Goal: Navigation & Orientation: Find specific page/section

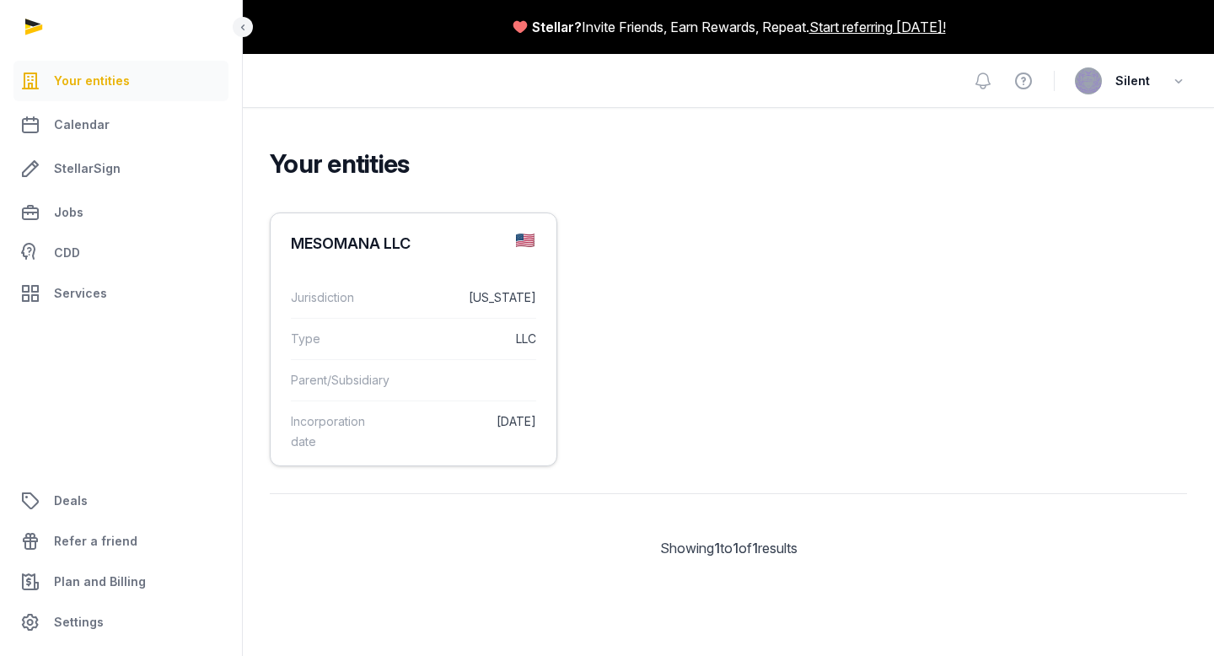
click at [459, 325] on div "Type LLC" at bounding box center [413, 338] width 245 height 41
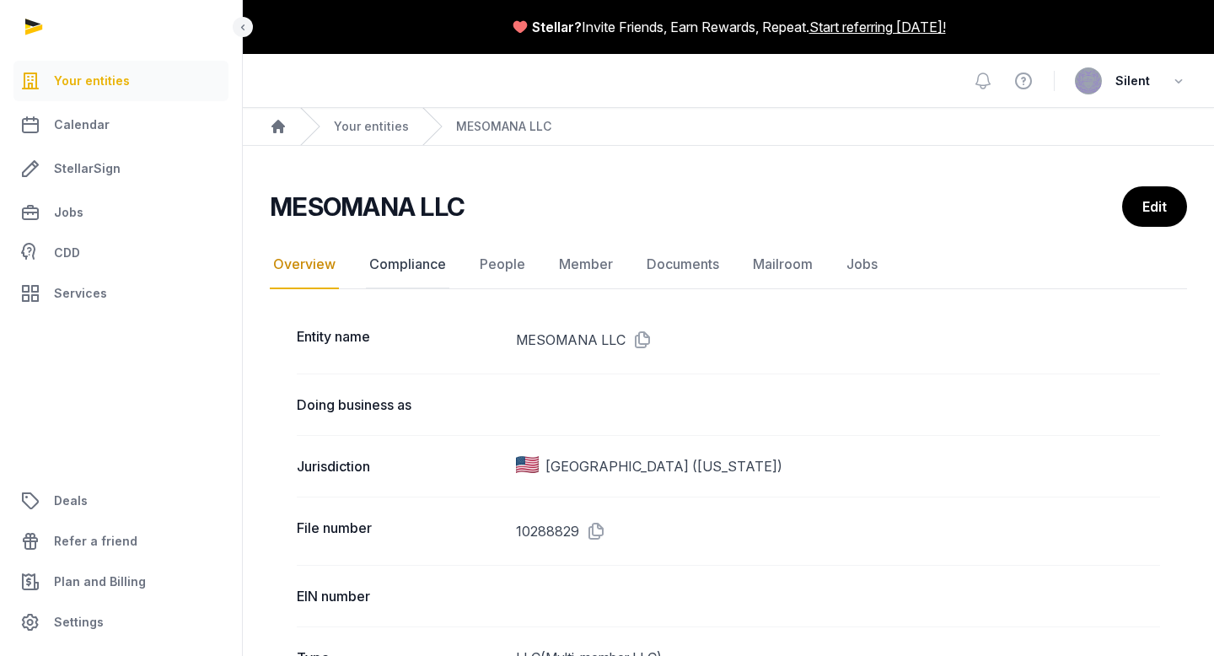
click at [419, 263] on link "Compliance" at bounding box center [407, 264] width 83 height 49
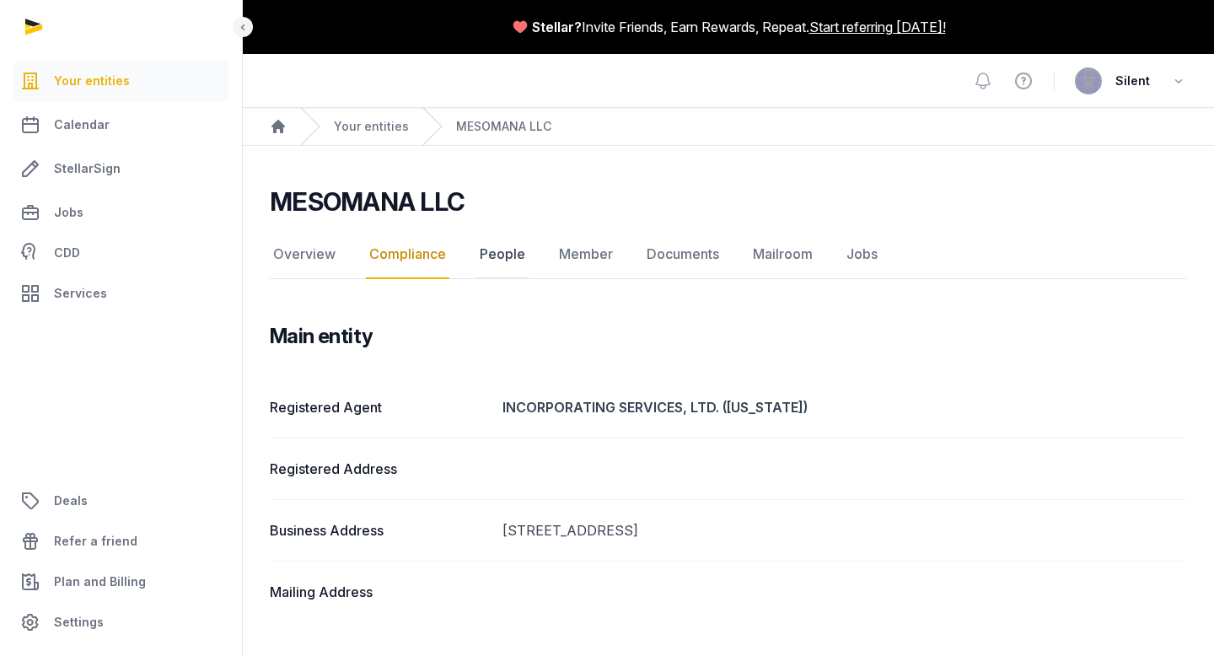
click at [487, 254] on link "People" at bounding box center [502, 254] width 52 height 49
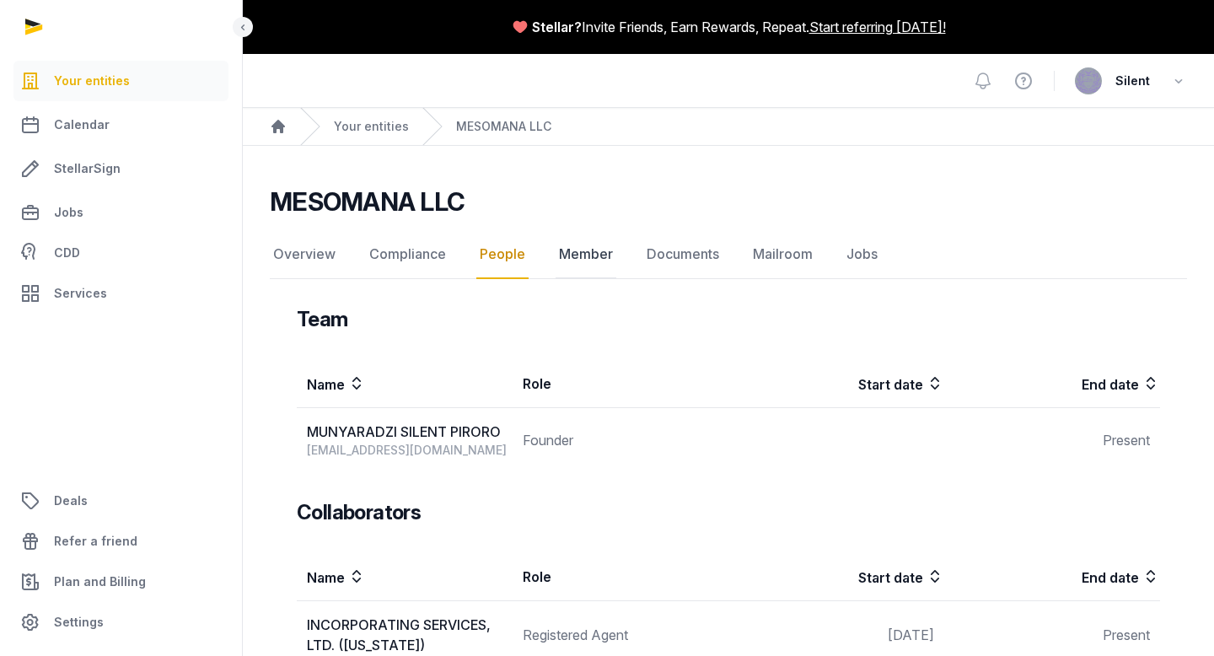
click at [583, 248] on link "Member" at bounding box center [586, 254] width 61 height 49
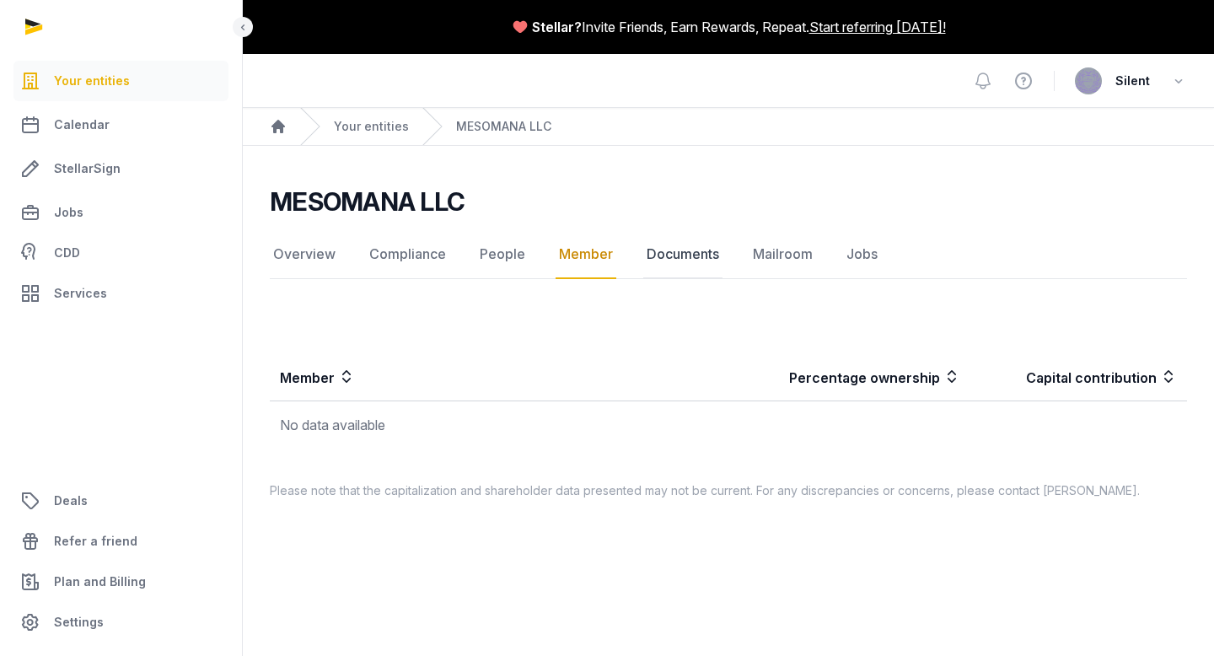
click at [679, 253] on link "Documents" at bounding box center [682, 254] width 79 height 49
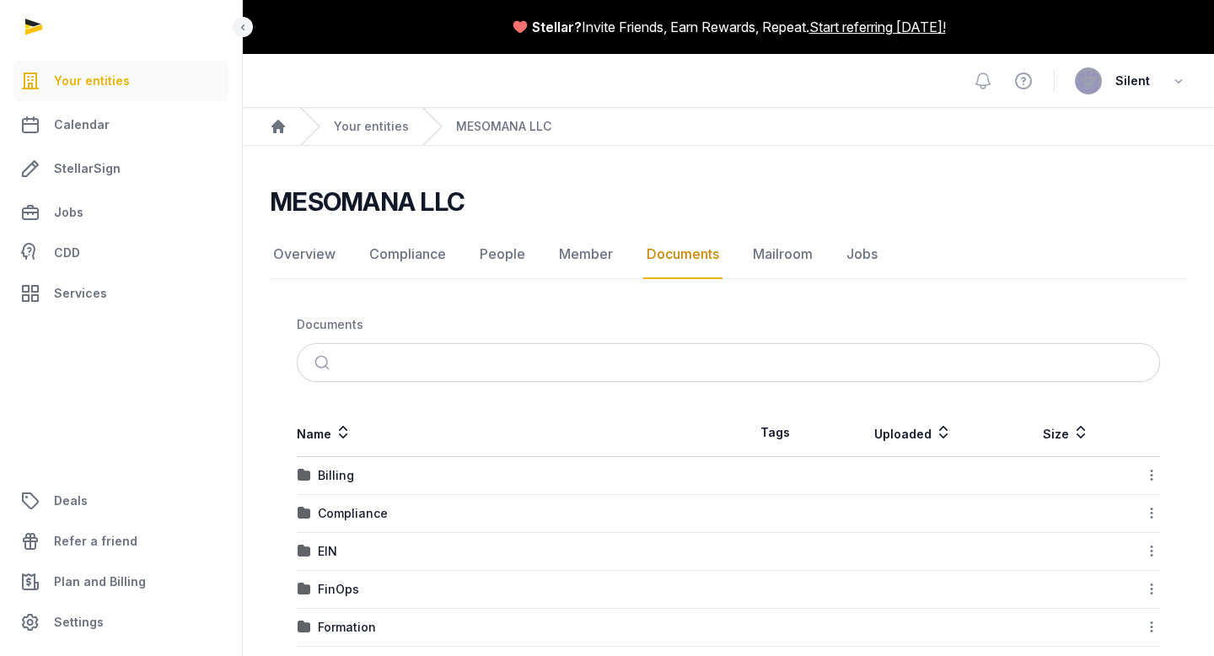
scroll to position [62, 0]
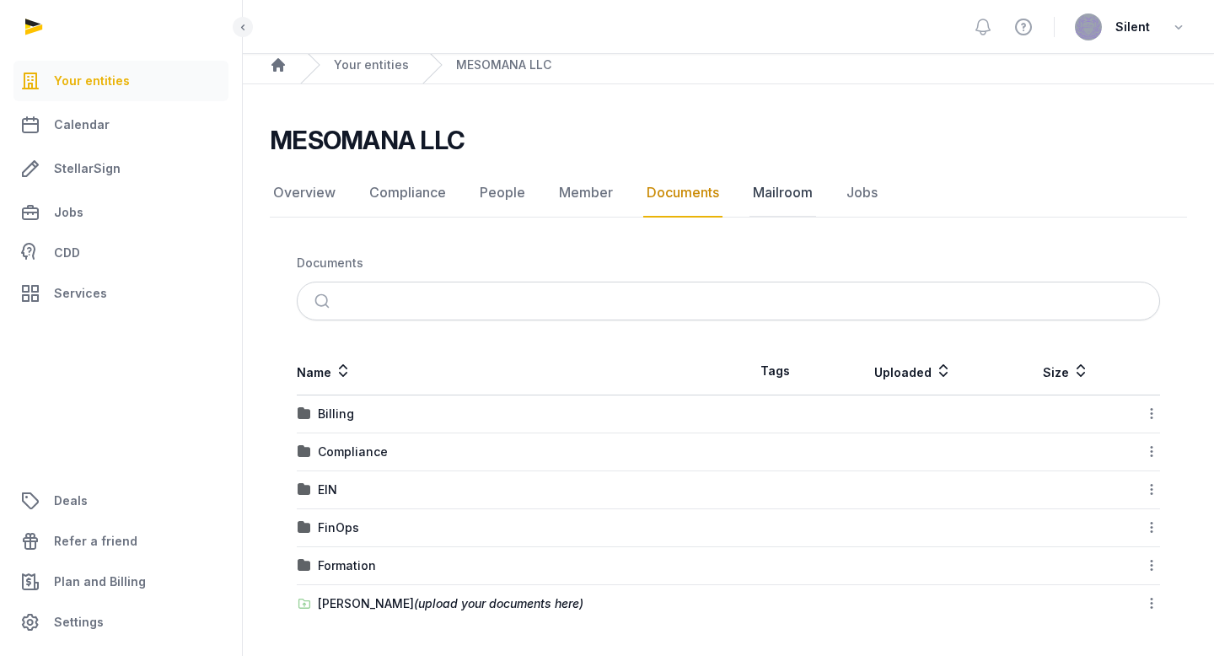
click at [778, 190] on link "Mailroom" at bounding box center [782, 193] width 67 height 49
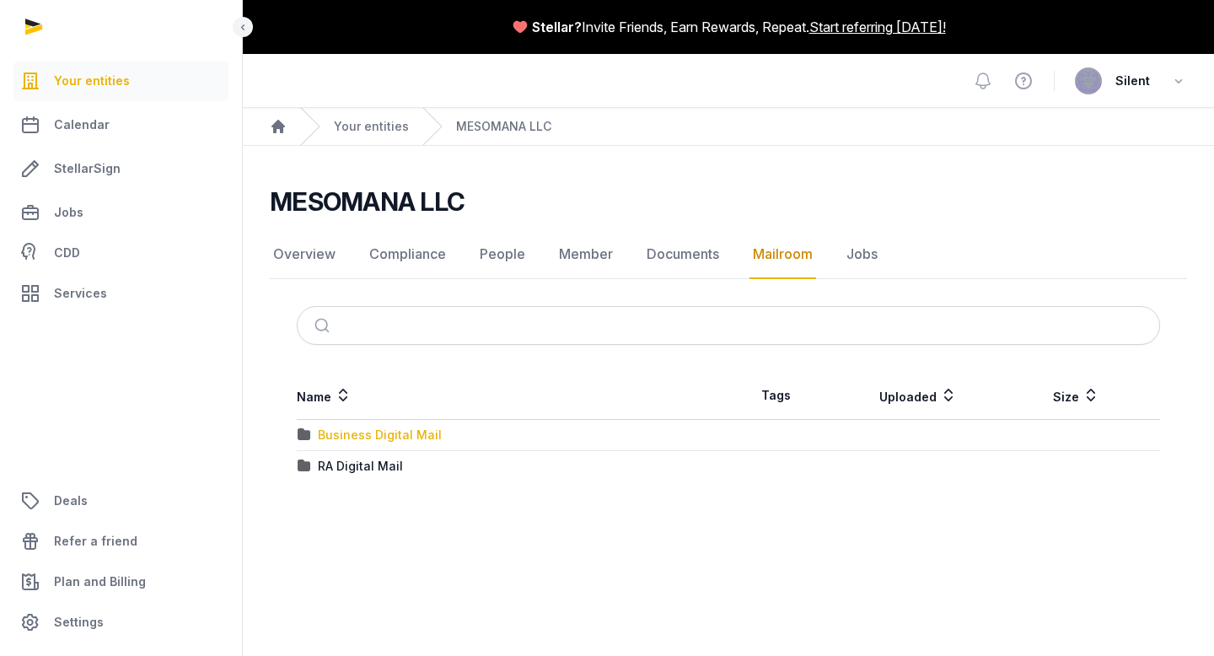
click at [429, 438] on div "Business Digital Mail" at bounding box center [380, 435] width 124 height 17
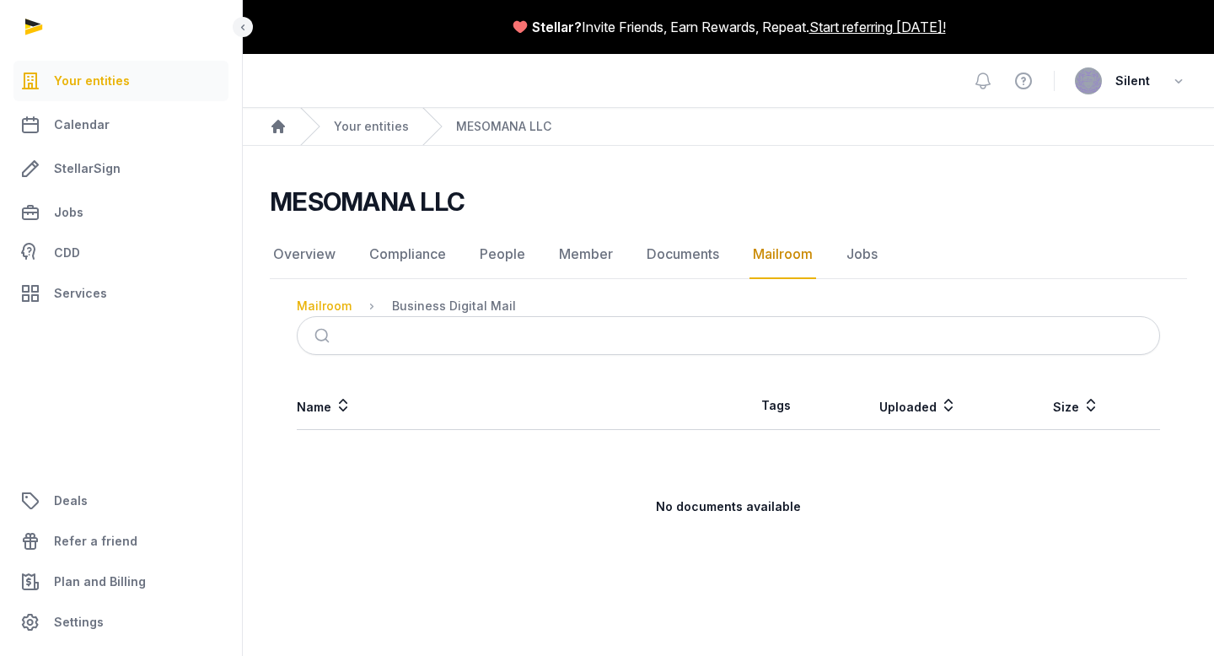
click at [340, 303] on div "Mailroom" at bounding box center [324, 306] width 55 height 17
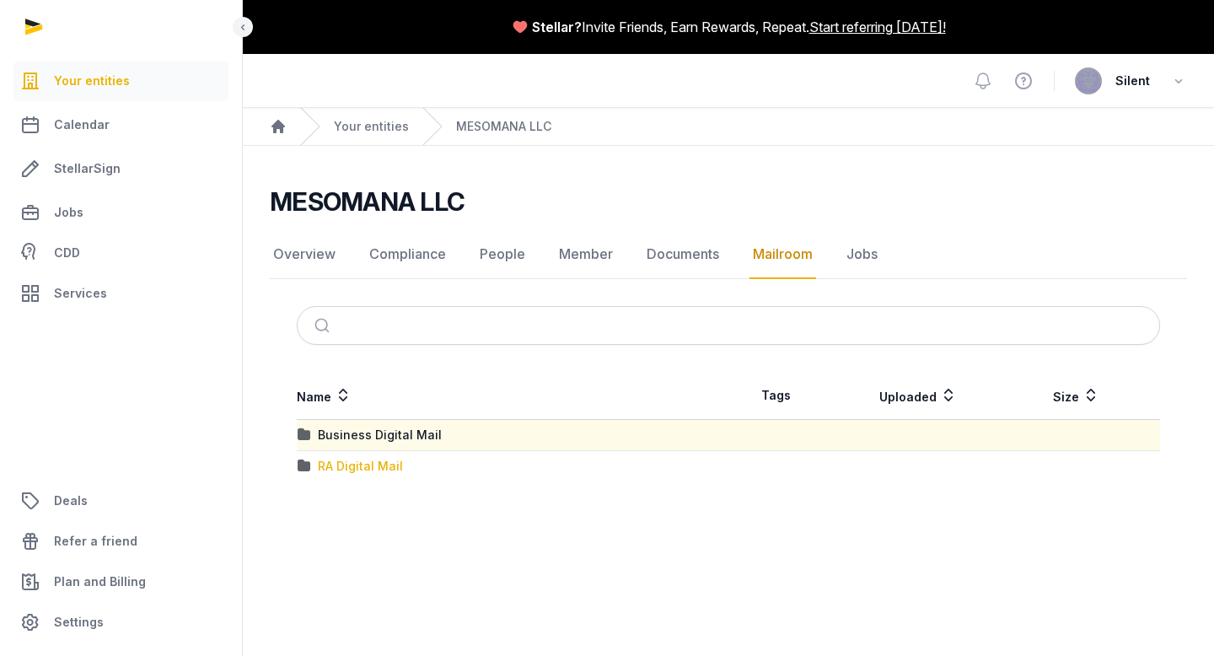
click at [359, 464] on div "RA Digital Mail" at bounding box center [360, 466] width 85 height 17
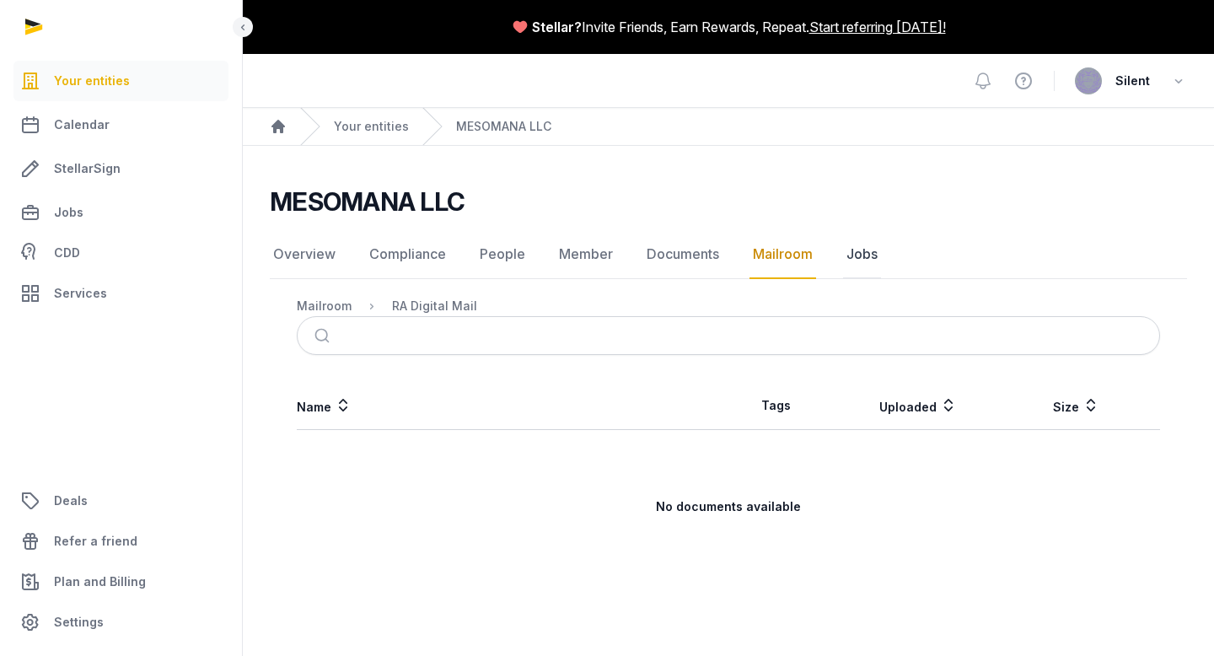
click at [864, 242] on link "Jobs" at bounding box center [862, 254] width 38 height 49
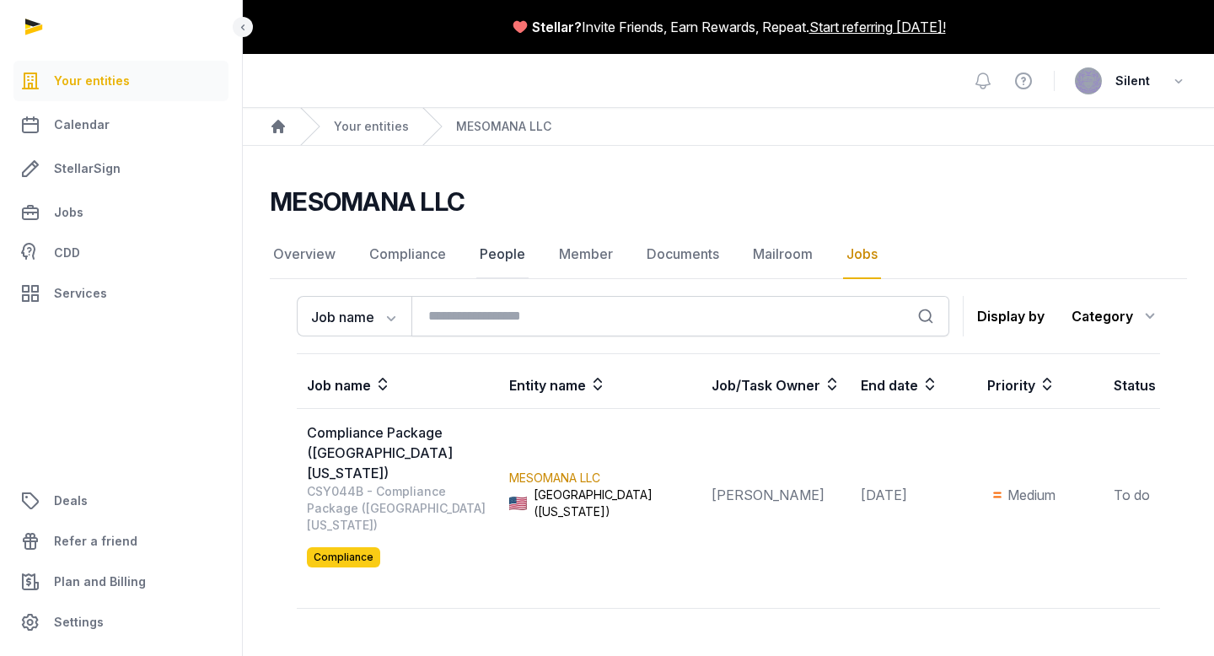
click at [489, 253] on link "People" at bounding box center [502, 254] width 52 height 49
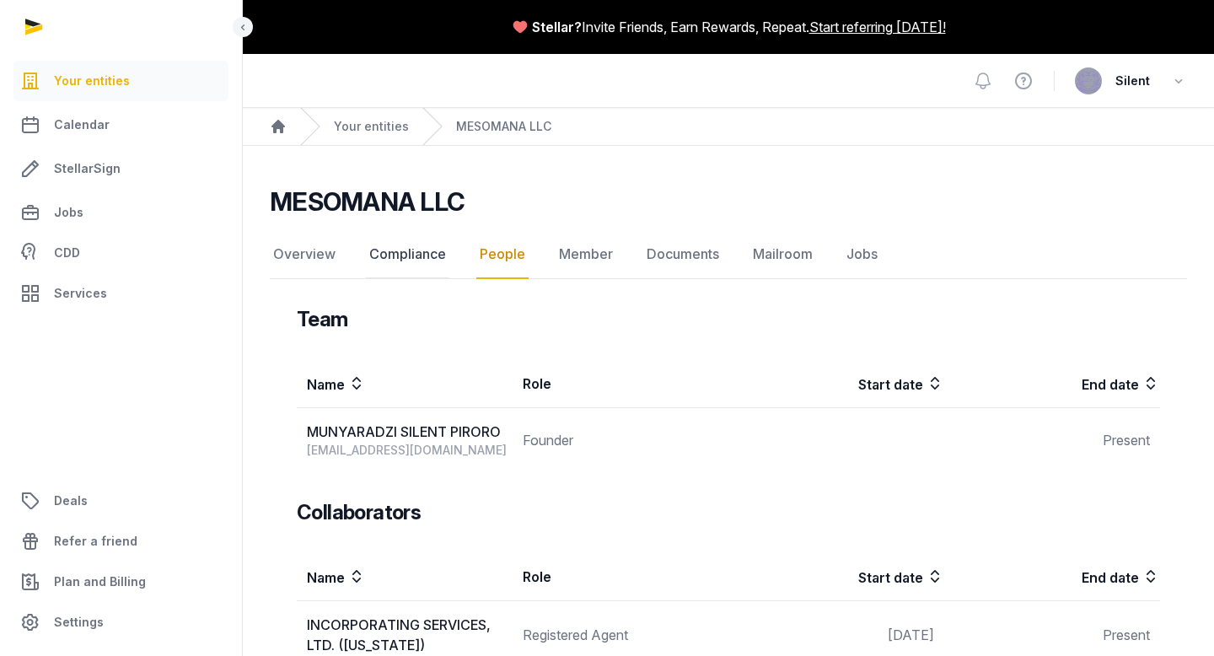
click at [420, 254] on link "Compliance" at bounding box center [407, 254] width 83 height 49
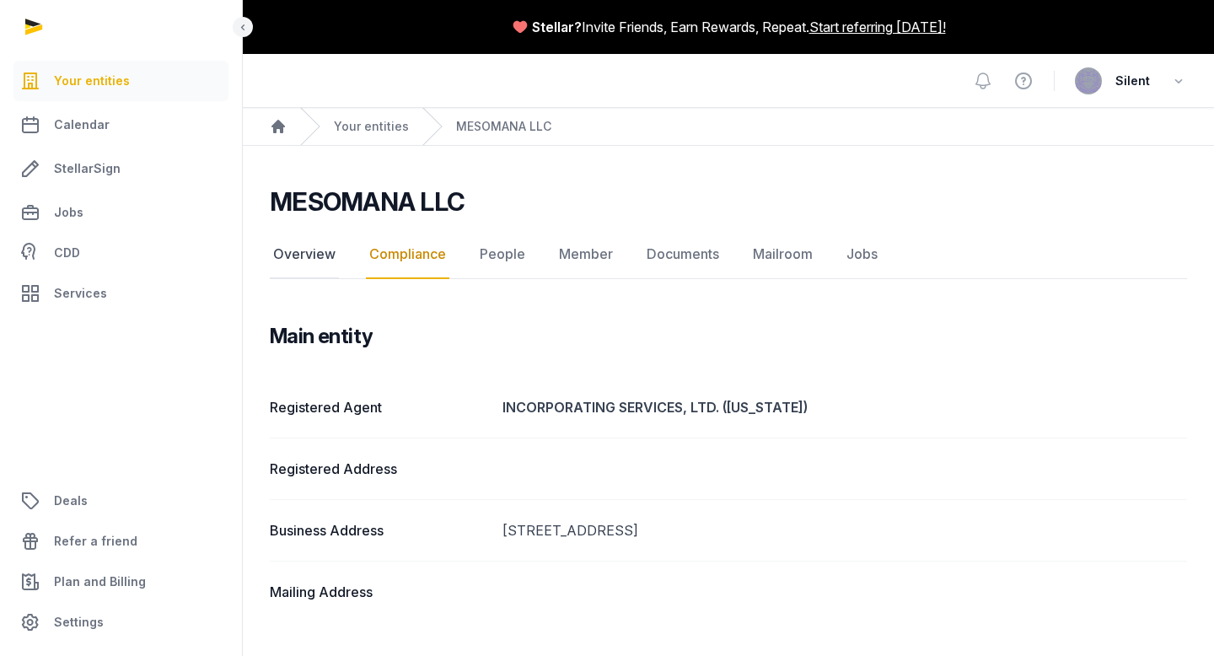
click at [315, 255] on link "Overview" at bounding box center [304, 254] width 69 height 49
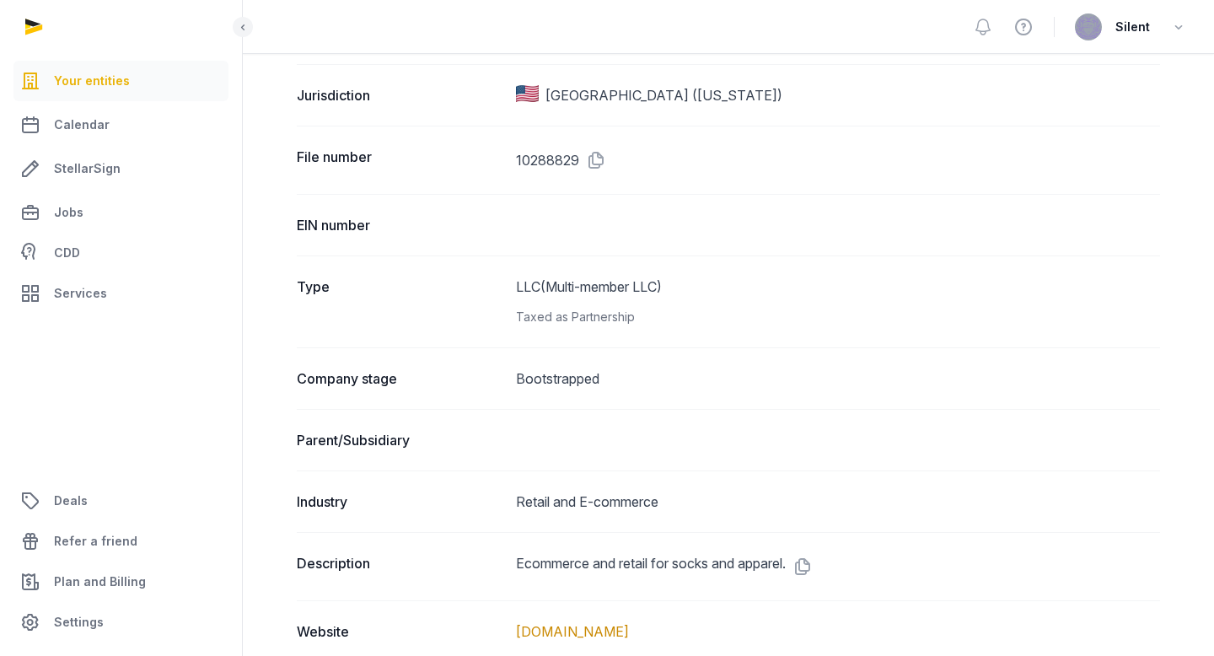
scroll to position [373, 0]
click at [129, 173] on link "StellarSign" at bounding box center [120, 168] width 215 height 40
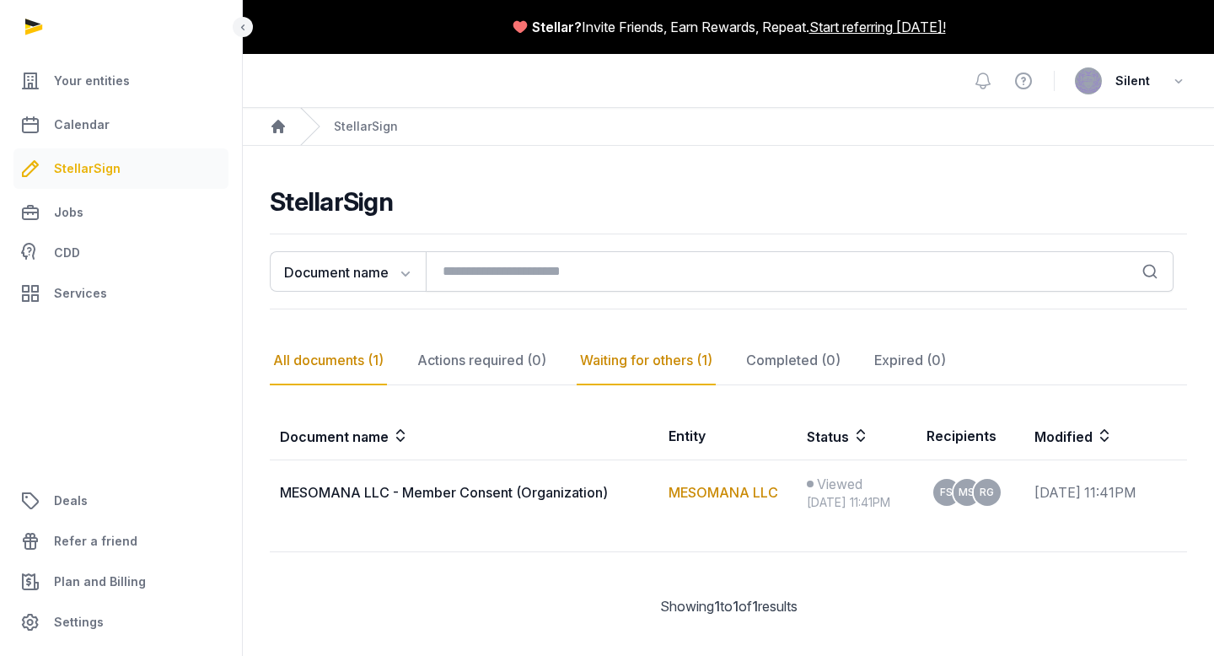
click at [743, 361] on div "Waiting for others (1)" at bounding box center [793, 360] width 101 height 49
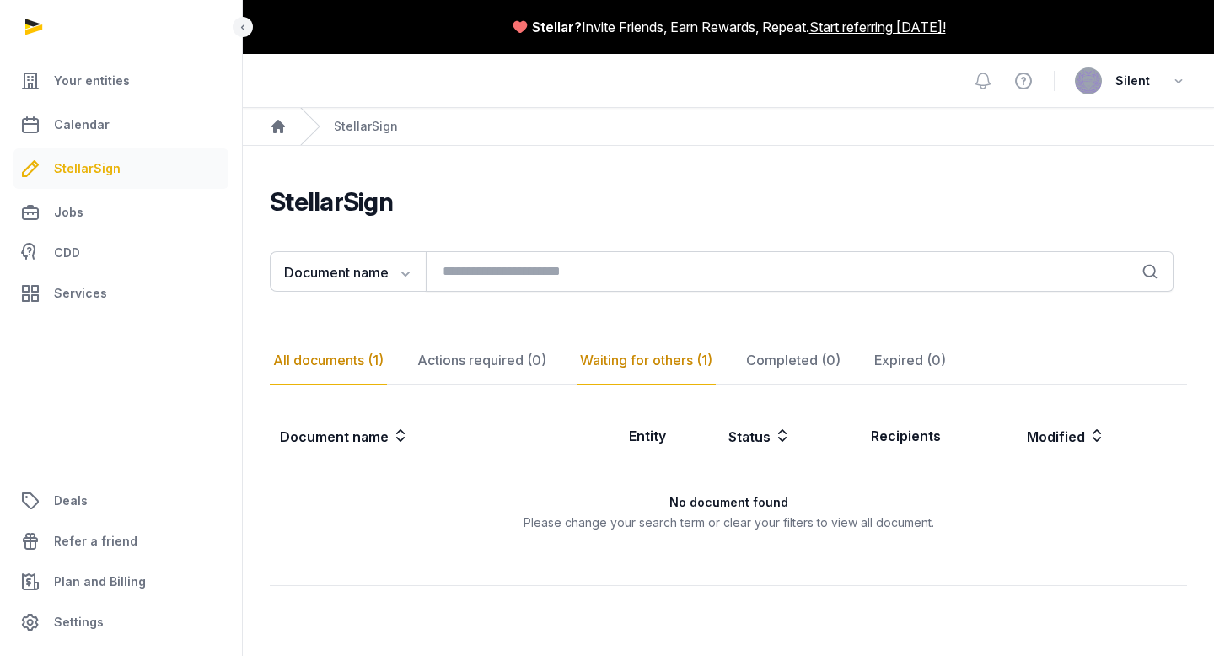
click at [320, 358] on div "All documents (1)" at bounding box center [328, 360] width 117 height 49
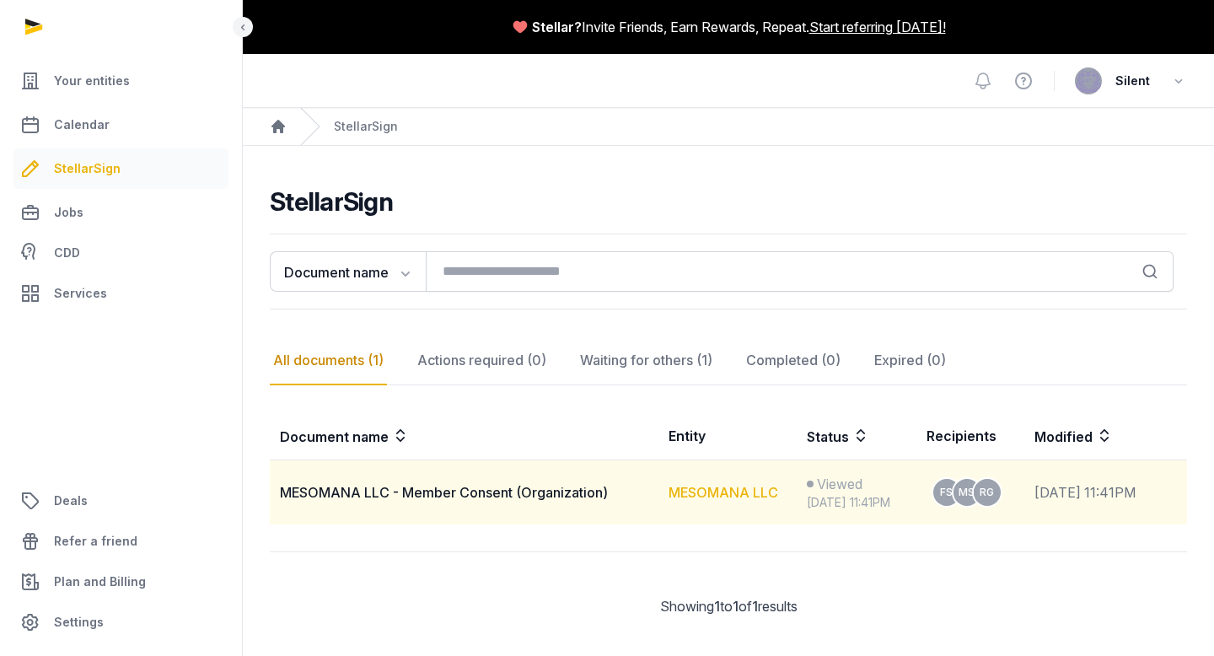
click at [669, 490] on link "MESOMANA LLC" at bounding box center [724, 492] width 110 height 17
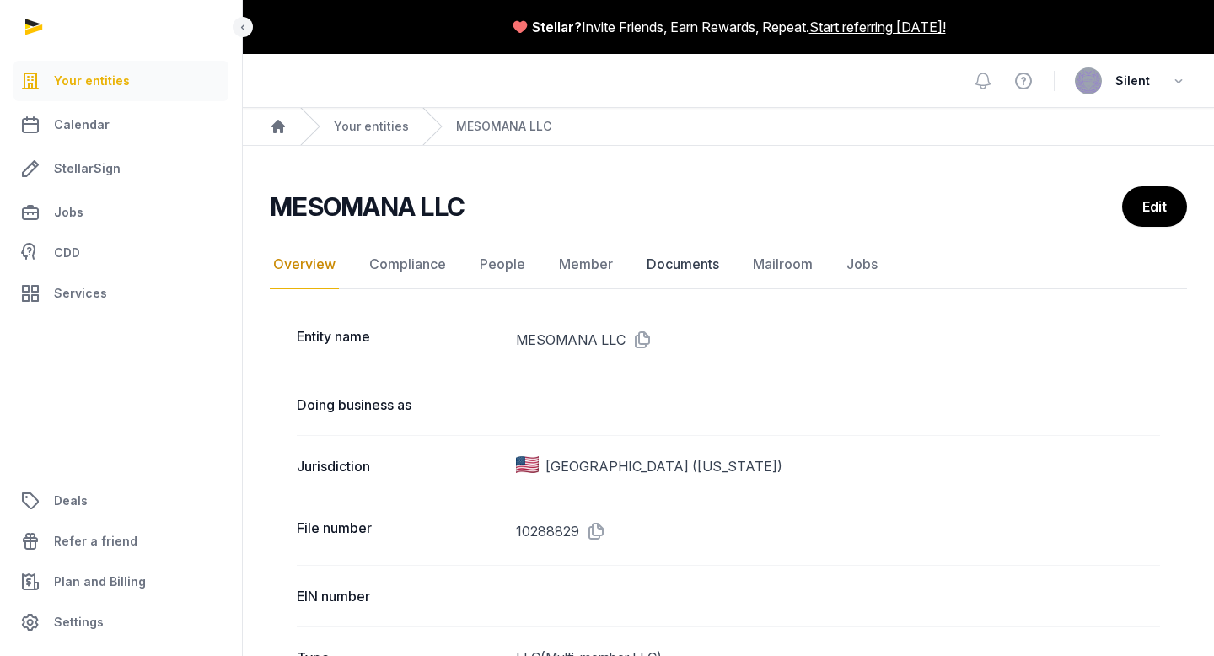
click at [684, 260] on link "Documents" at bounding box center [682, 264] width 79 height 49
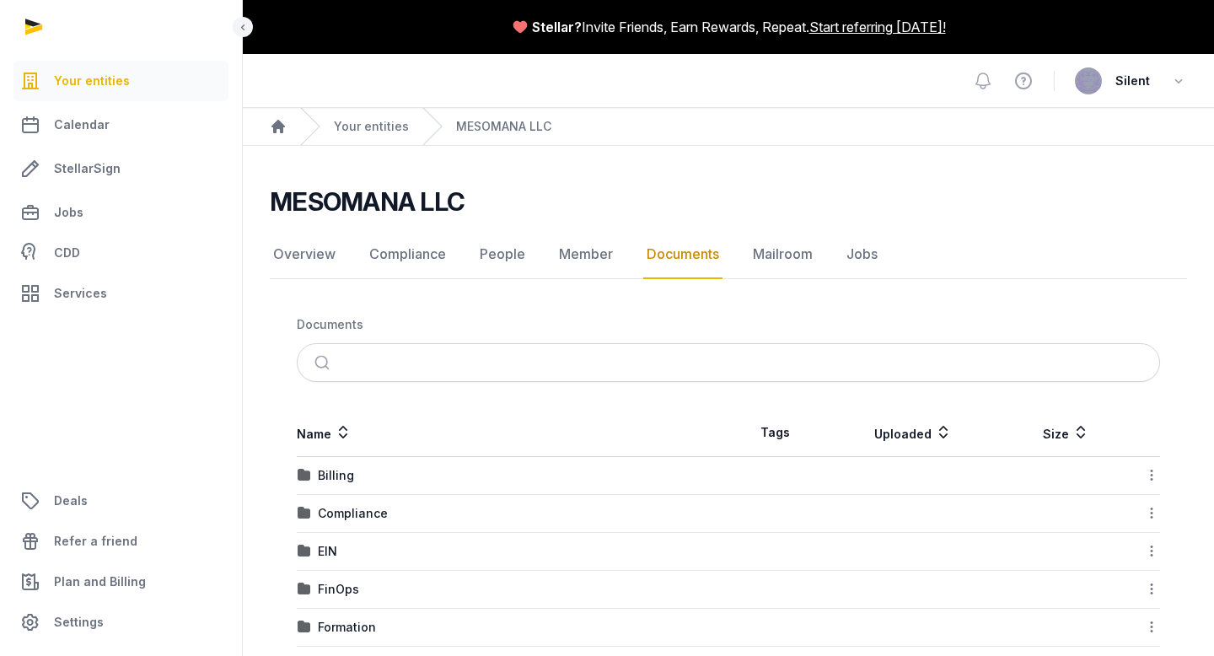
scroll to position [62, 0]
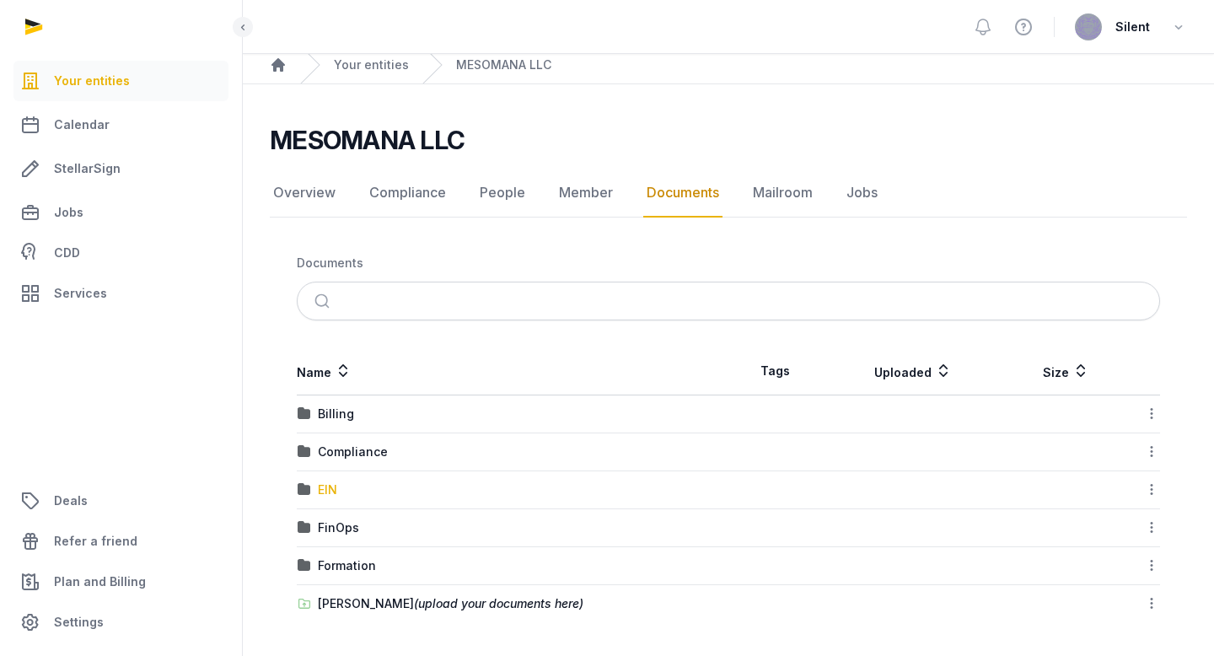
click at [326, 486] on div "EIN" at bounding box center [327, 489] width 19 height 17
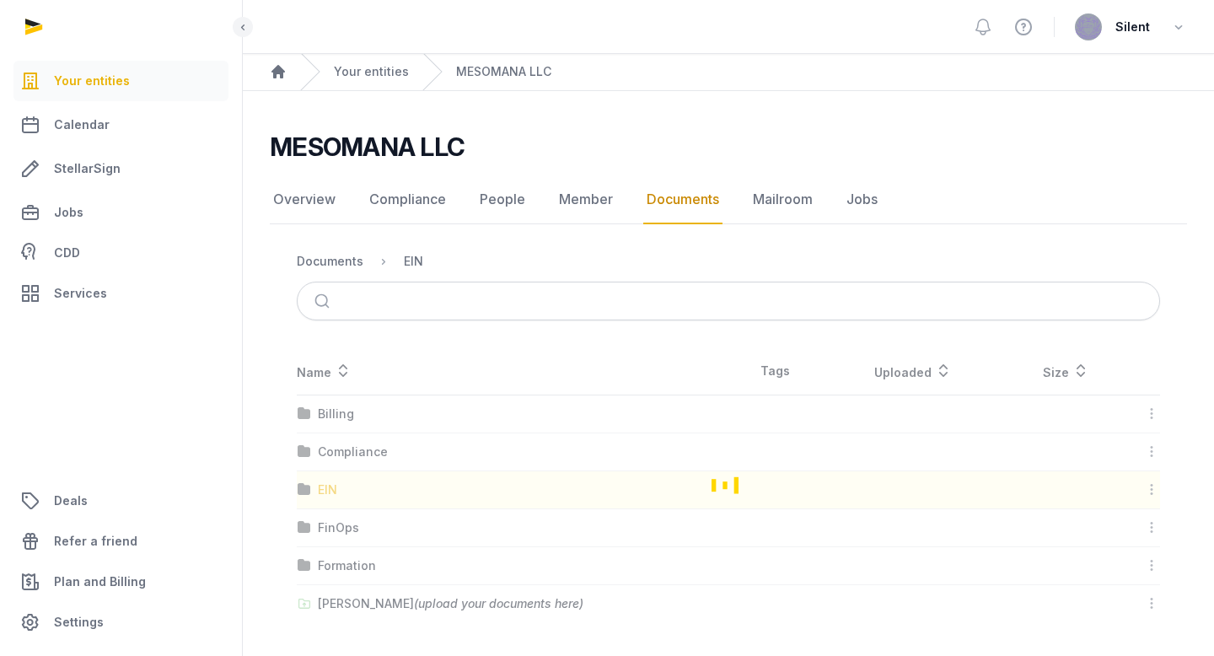
scroll to position [0, 0]
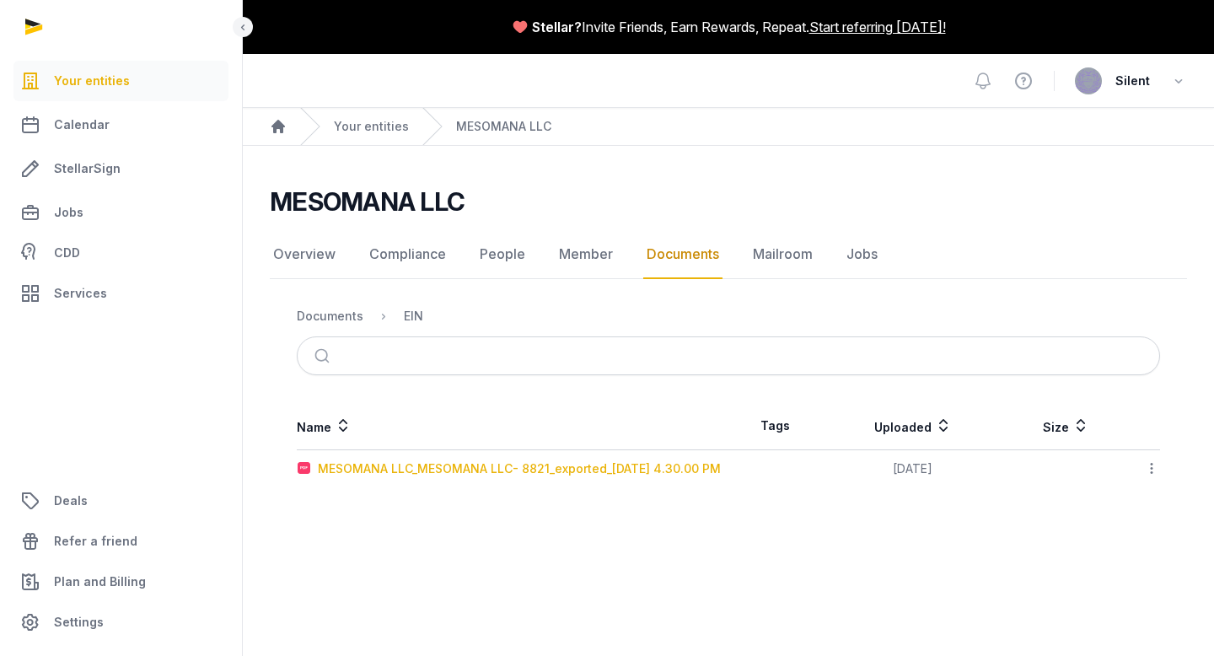
click at [416, 475] on div "MESOMANA LLC_MESOMANA LLC- 8821_exported_[DATE] 4.30.00 PM" at bounding box center [519, 468] width 403 height 17
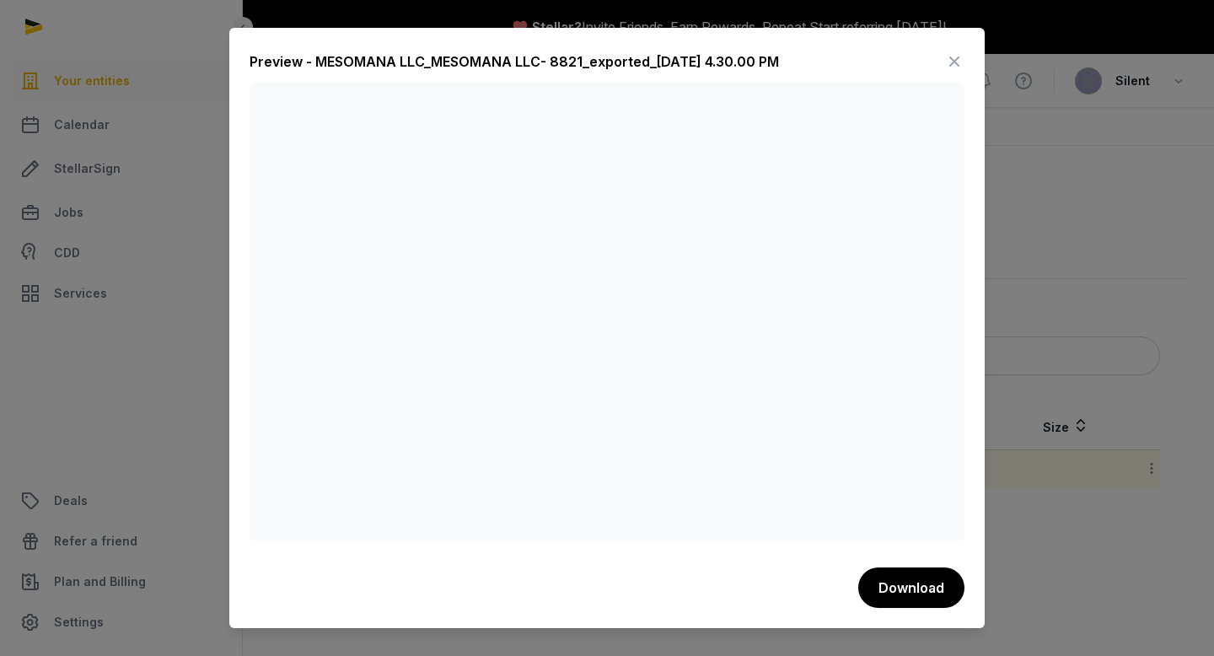
click at [953, 59] on icon at bounding box center [954, 61] width 20 height 27
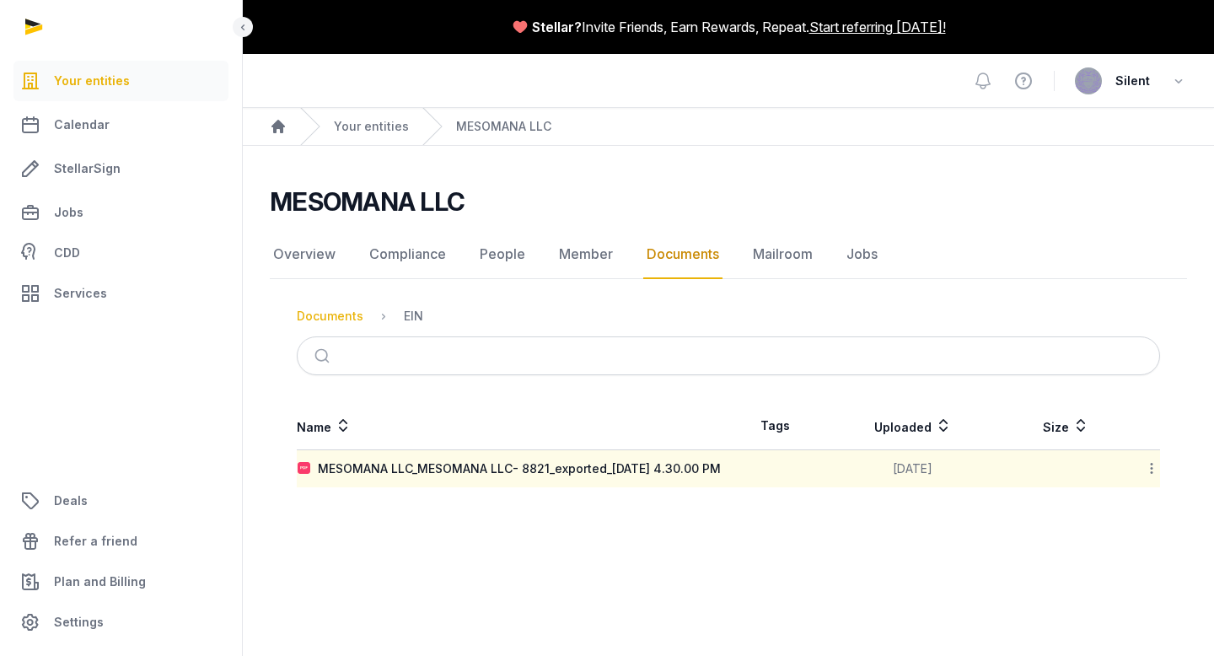
click at [340, 314] on div "Documents" at bounding box center [330, 316] width 67 height 17
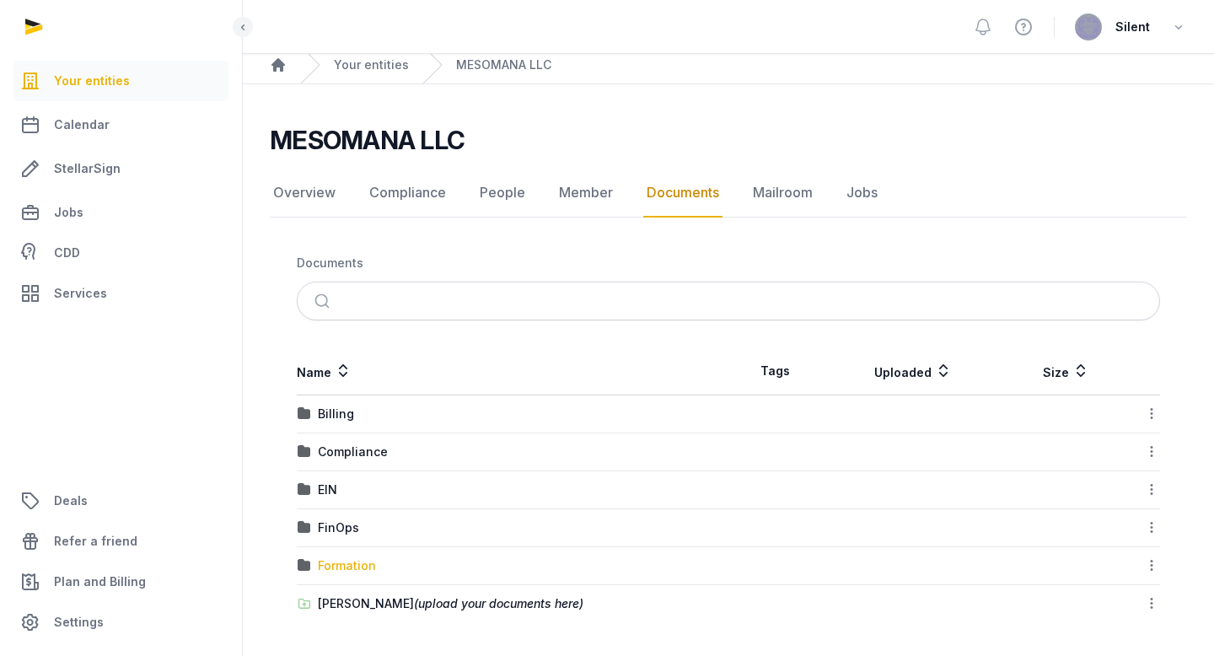
click at [356, 567] on div "Formation" at bounding box center [347, 565] width 58 height 17
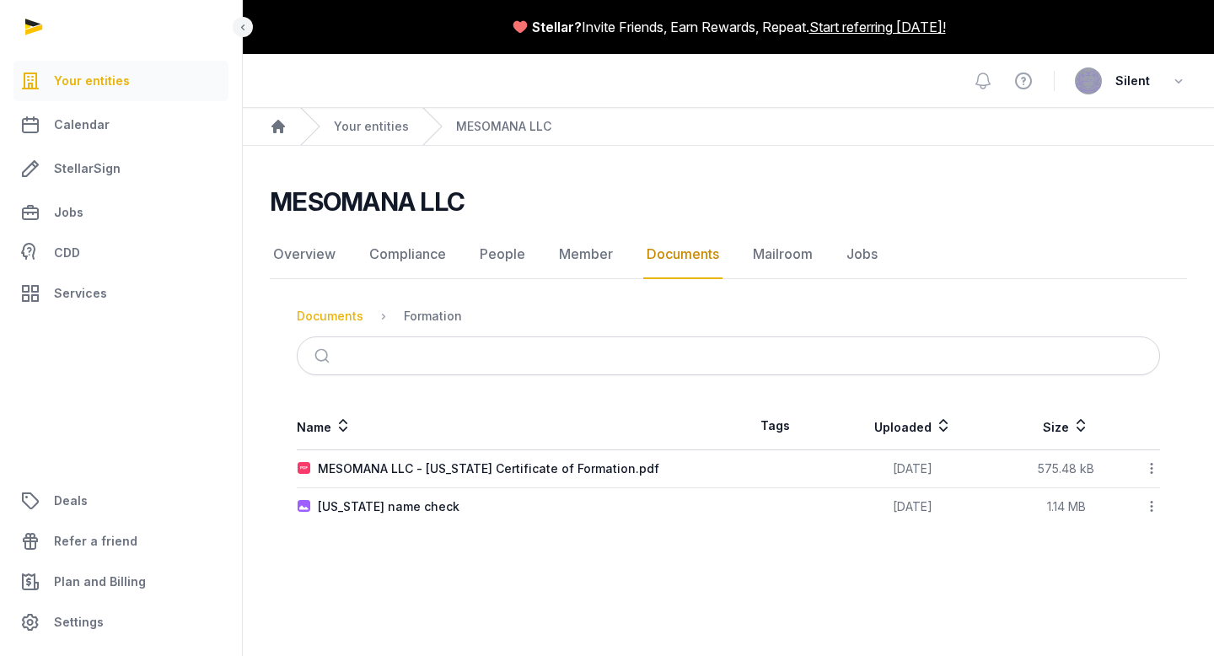
click at [355, 314] on div "Documents" at bounding box center [330, 316] width 67 height 17
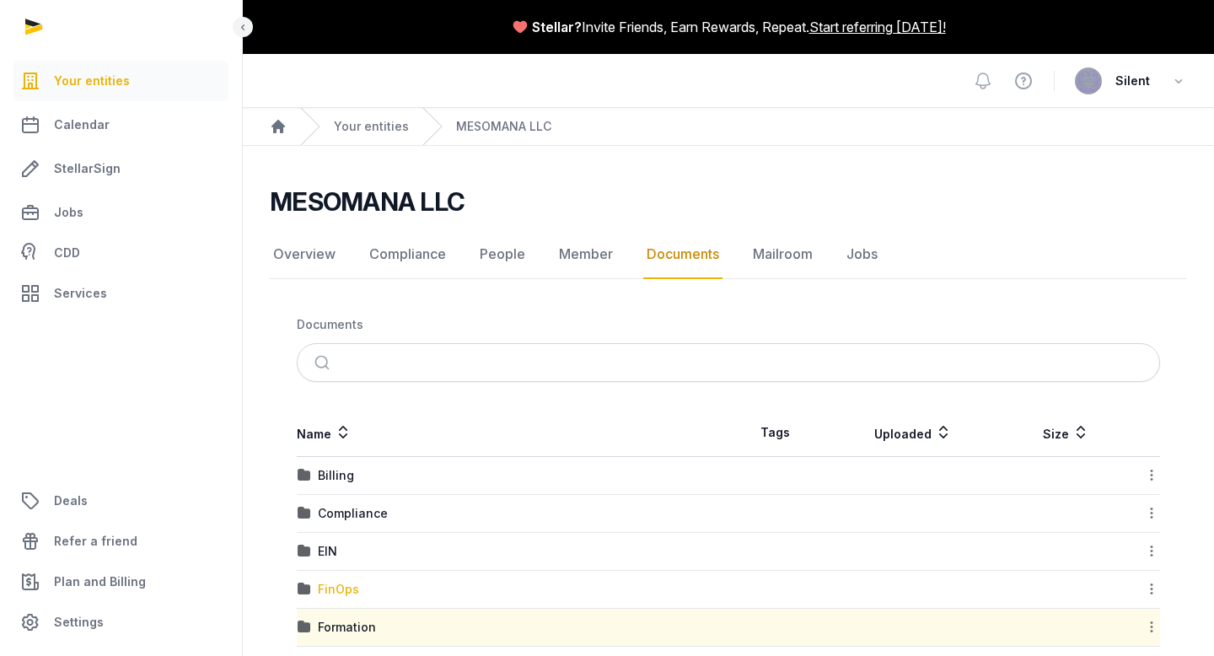
click at [347, 588] on div "FinOps" at bounding box center [338, 589] width 41 height 17
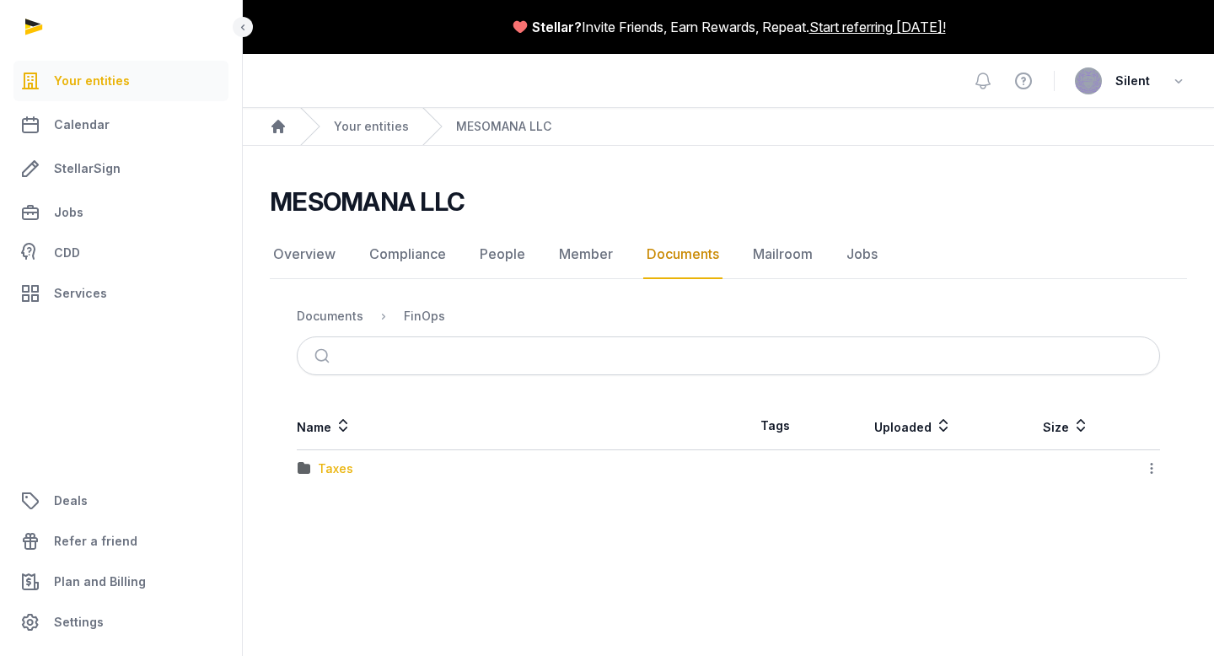
click at [346, 474] on div "Taxes" at bounding box center [335, 468] width 35 height 17
click at [346, 474] on div "Federal" at bounding box center [340, 468] width 44 height 17
click at [428, 314] on div "FinOps" at bounding box center [424, 316] width 41 height 17
click at [342, 314] on div "Documents" at bounding box center [330, 316] width 67 height 17
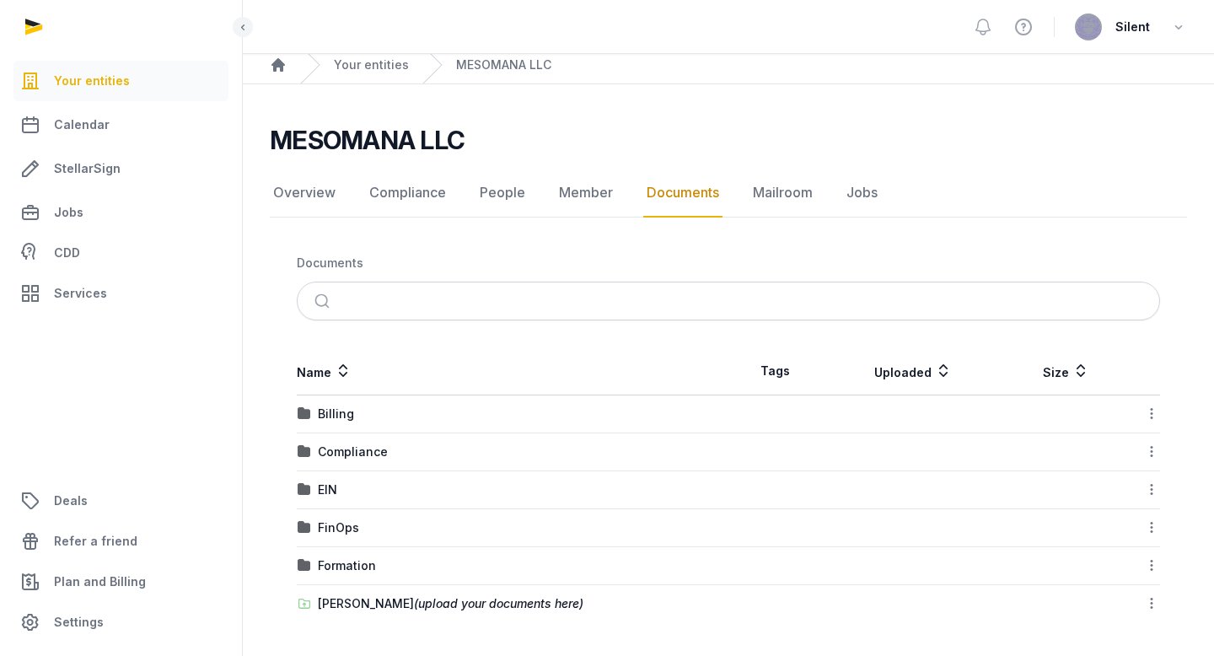
click at [357, 450] on div "Compliance" at bounding box center [353, 451] width 70 height 17
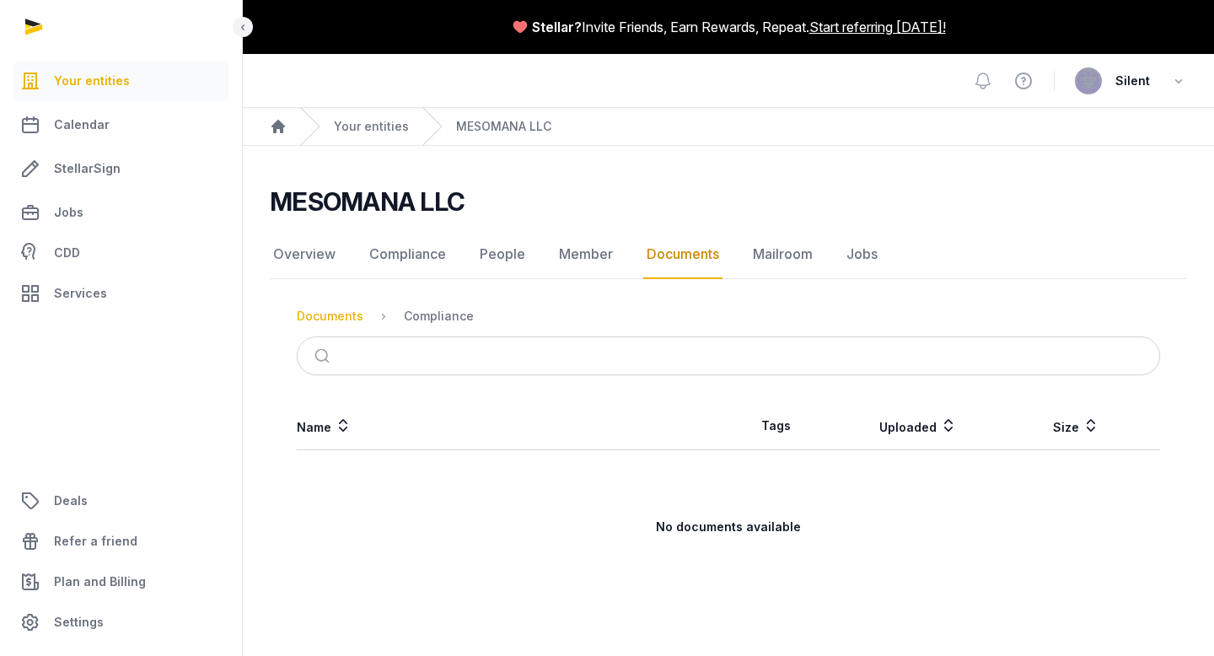
click at [346, 319] on div "Documents" at bounding box center [330, 316] width 67 height 17
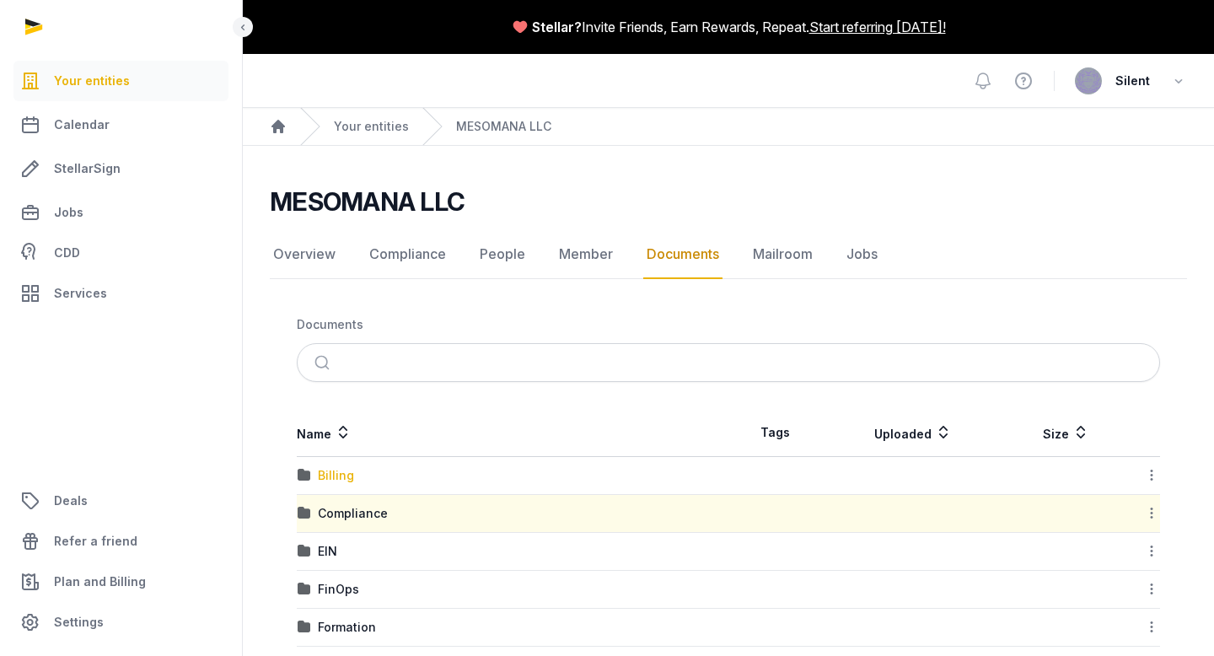
click at [335, 475] on div "Billing" at bounding box center [336, 475] width 36 height 17
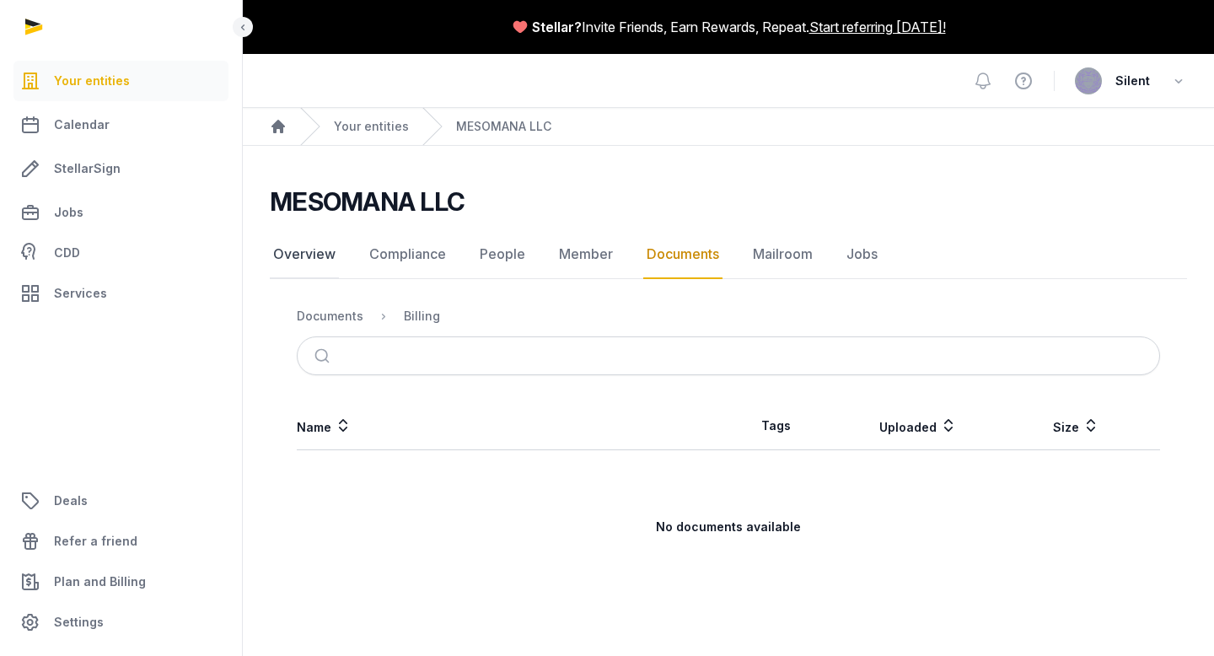
click at [320, 247] on link "Overview" at bounding box center [304, 254] width 69 height 49
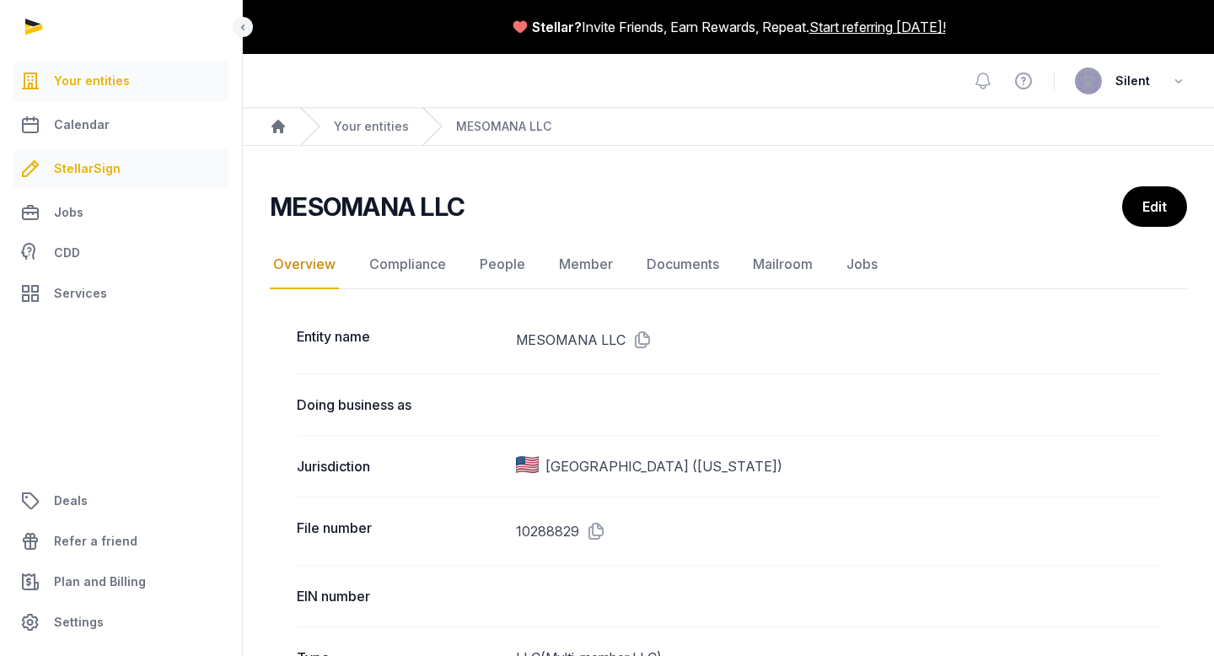
click at [126, 172] on link "StellarSign" at bounding box center [120, 168] width 215 height 40
